Goal: Book appointment/travel/reservation

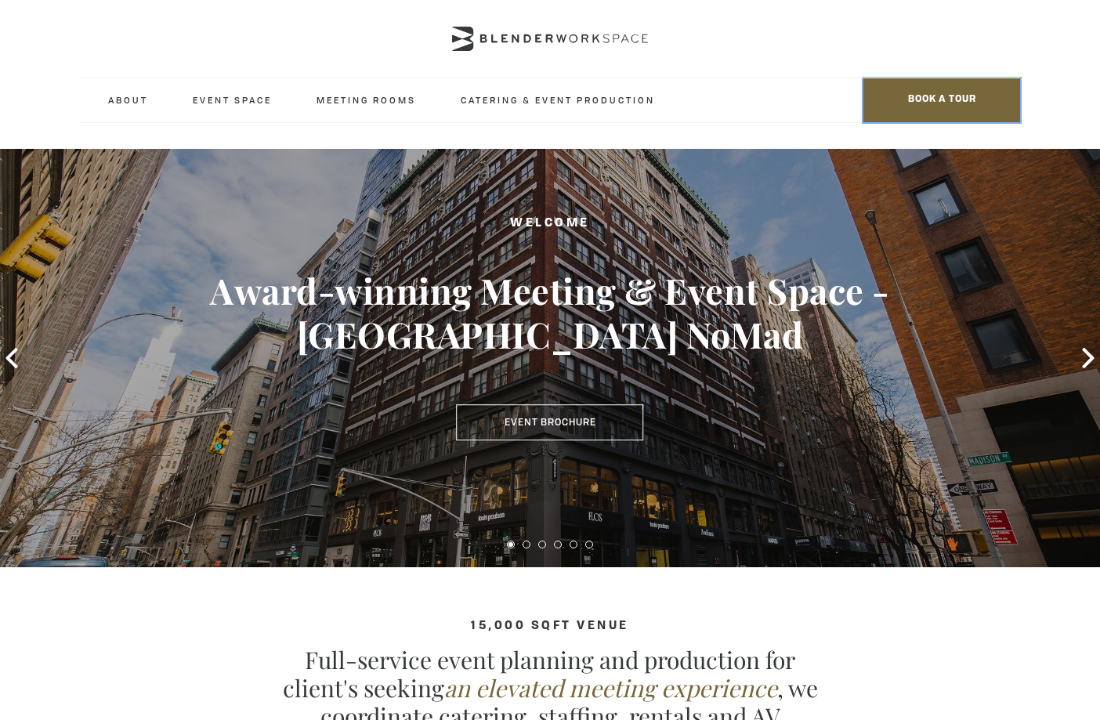
click at [970, 96] on span "BOOK A TOUR" at bounding box center [941, 100] width 157 height 44
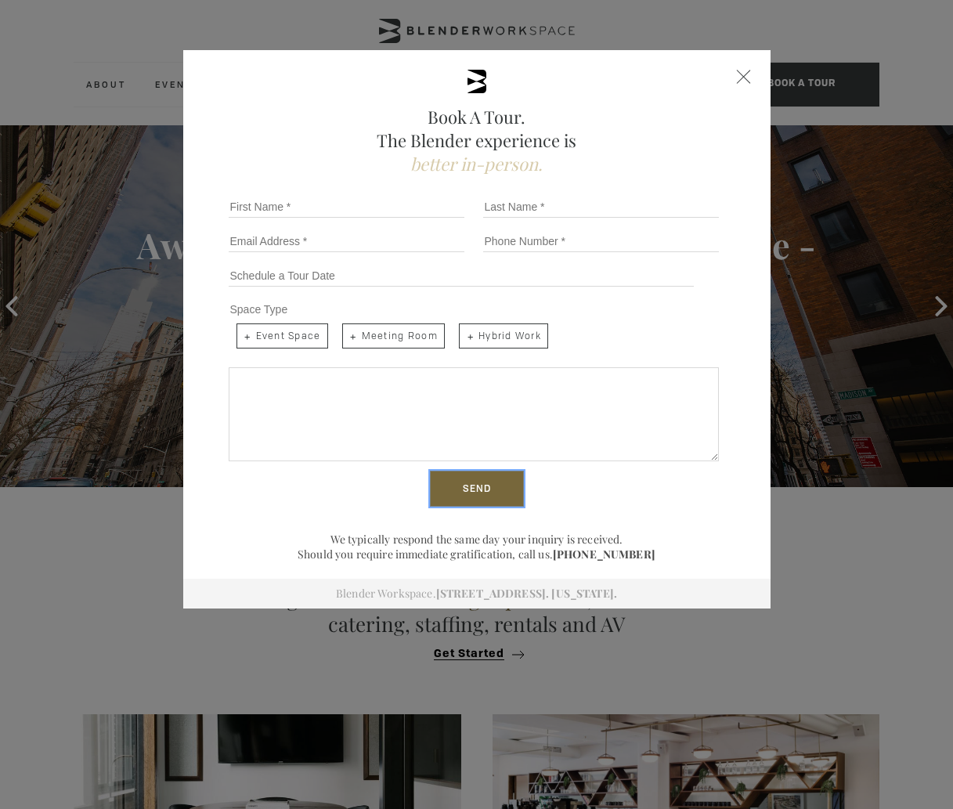
click at [485, 491] on input "Send" at bounding box center [477, 489] width 94 height 36
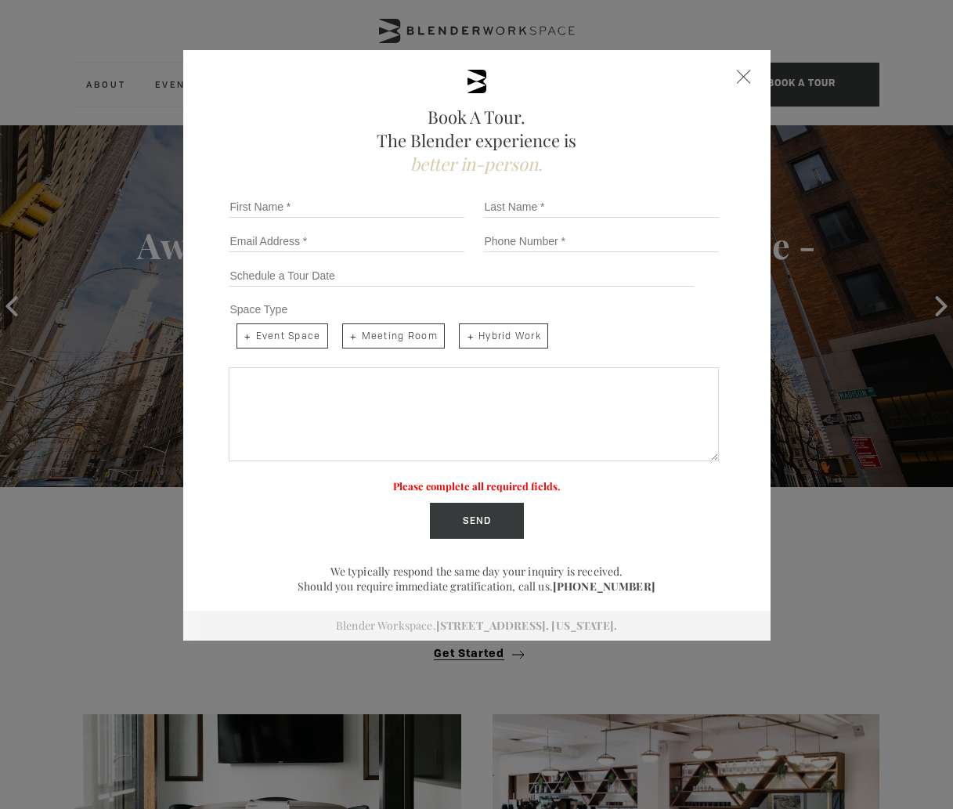
click at [616, 508] on div "Send" at bounding box center [476, 521] width 509 height 36
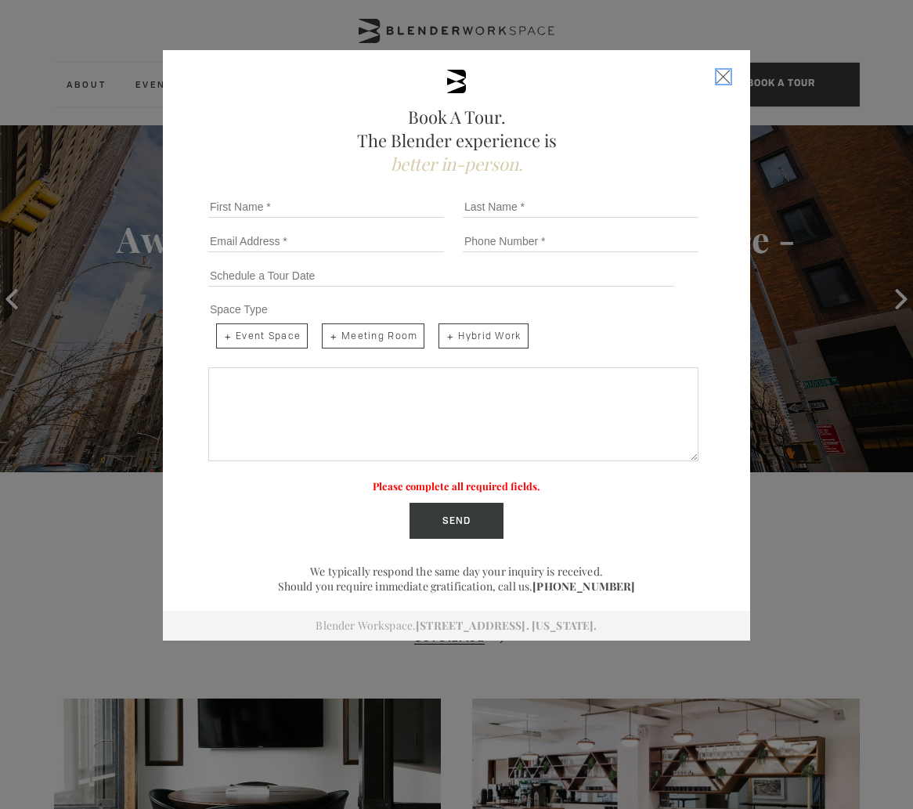
click at [722, 71] on div "Close form" at bounding box center [724, 77] width 14 height 14
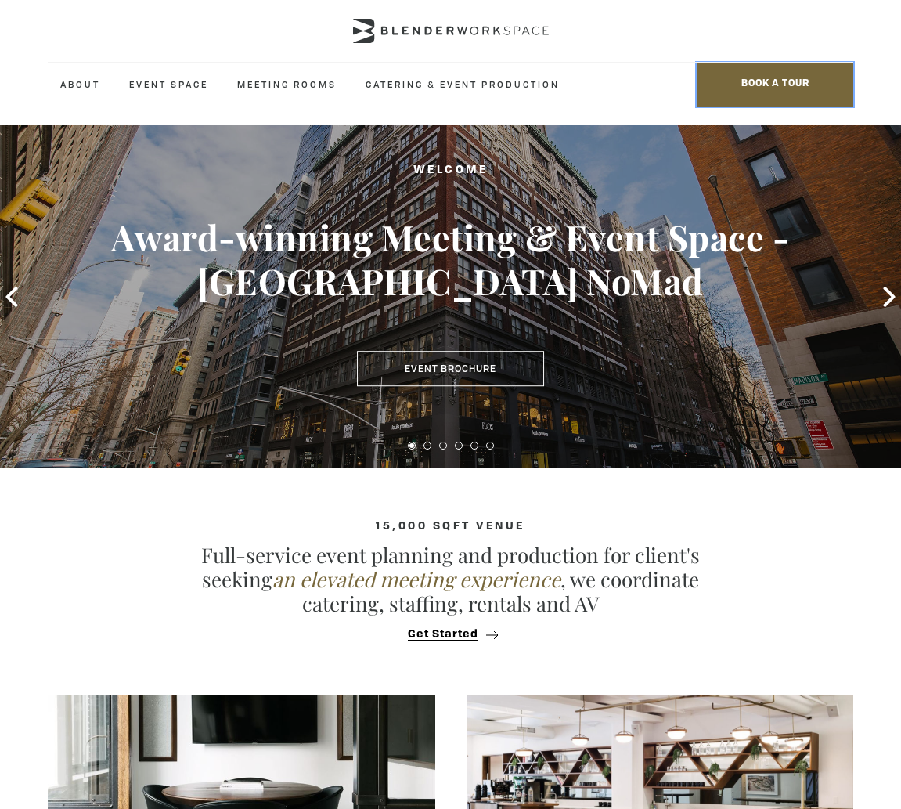
click at [789, 84] on span "BOOK A TOUR" at bounding box center [775, 85] width 157 height 44
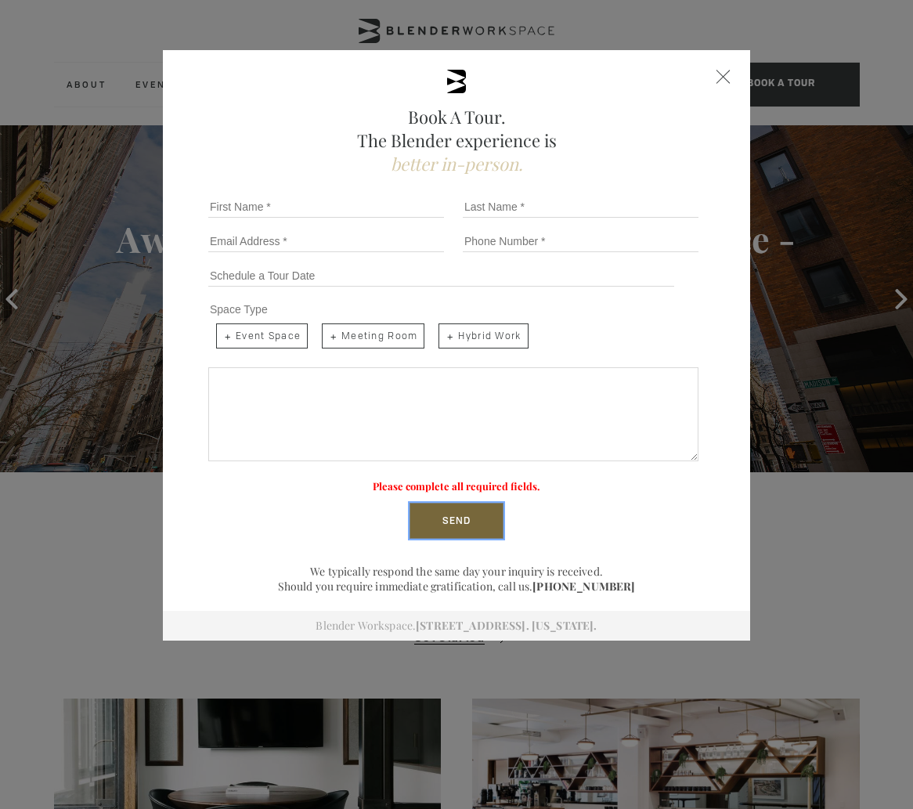
click at [462, 509] on input "Send" at bounding box center [457, 521] width 94 height 36
click at [722, 74] on div "Close form" at bounding box center [724, 77] width 14 height 14
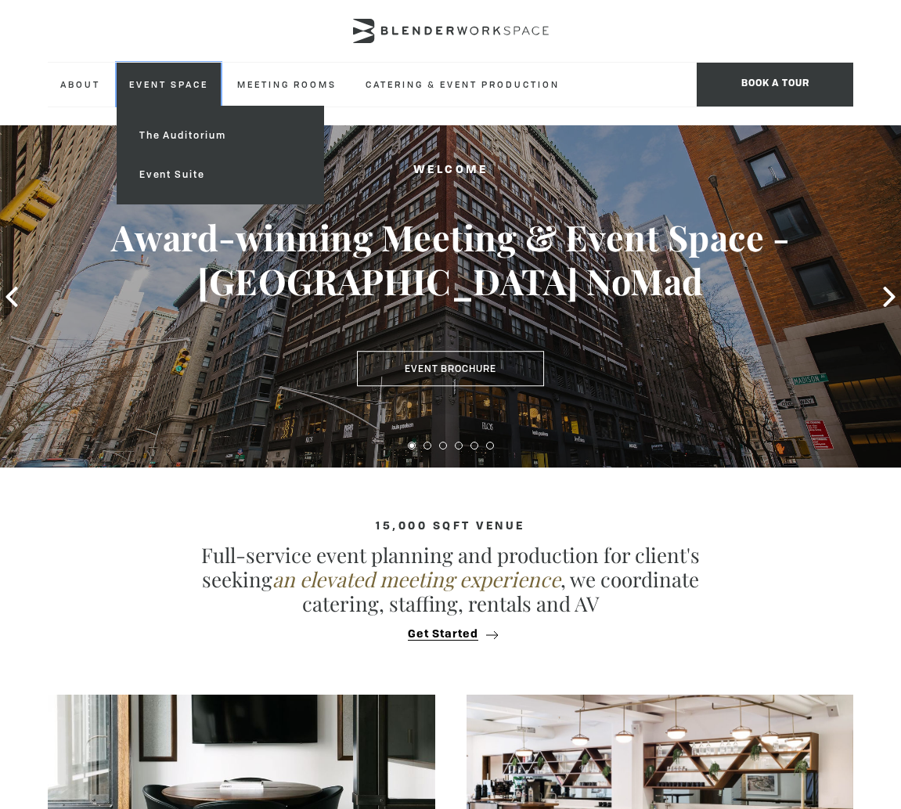
click at [161, 87] on link "Event Space" at bounding box center [169, 84] width 104 height 43
